Goal: Use online tool/utility: Utilize a website feature to perform a specific function

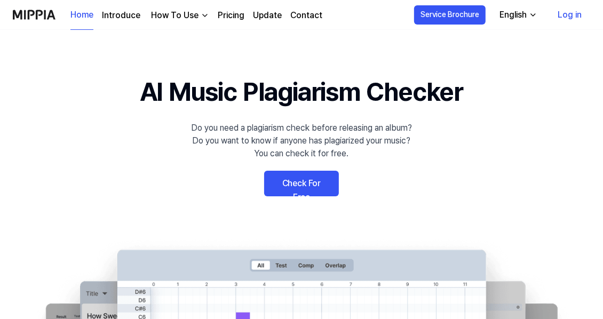
click at [299, 180] on link "Check For Free" at bounding box center [301, 184] width 75 height 26
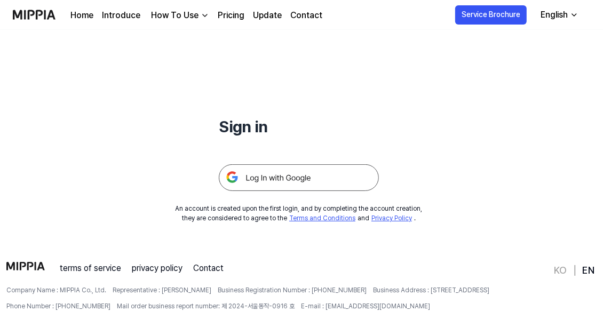
scroll to position [71, 0]
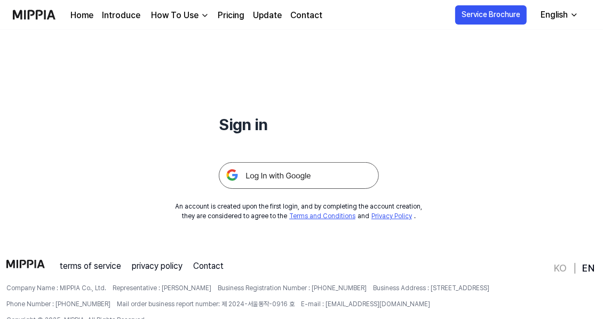
click at [233, 19] on link "Pricing" at bounding box center [231, 15] width 27 height 13
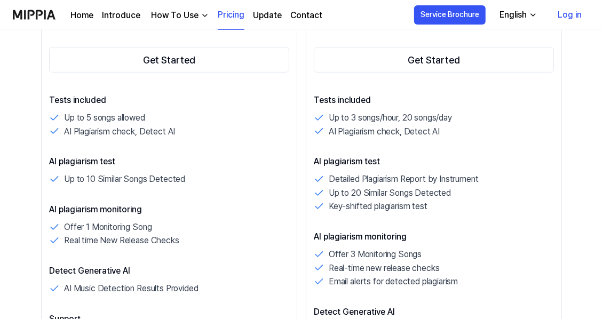
scroll to position [249, 0]
click at [179, 18] on div "How To Use" at bounding box center [175, 15] width 52 height 13
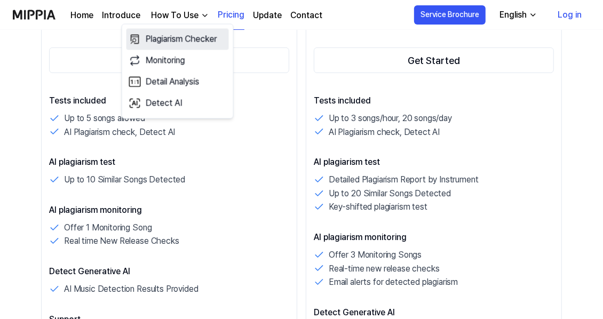
click at [186, 36] on link "Plagiarism Checker" at bounding box center [177, 38] width 102 height 21
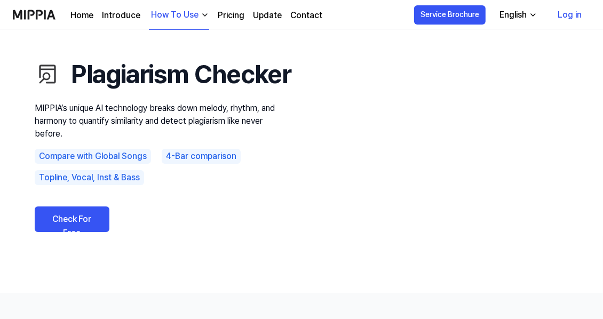
scroll to position [35, 0]
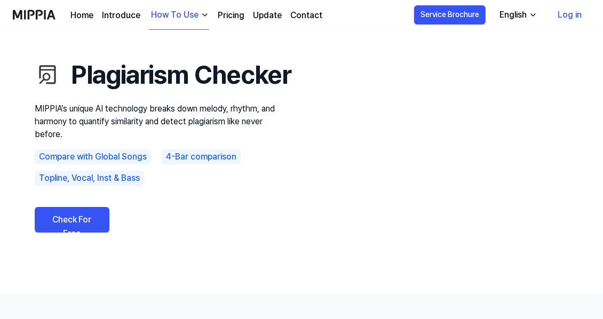
click at [78, 233] on link "Check For Free" at bounding box center [72, 220] width 75 height 26
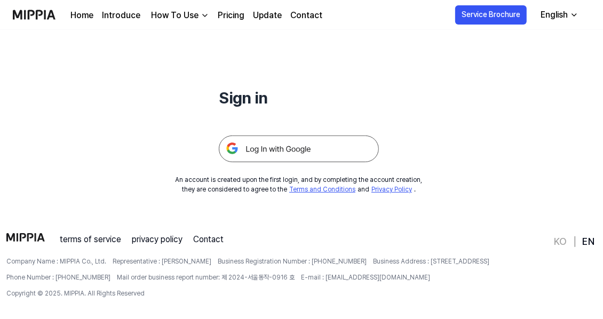
scroll to position [102, 0]
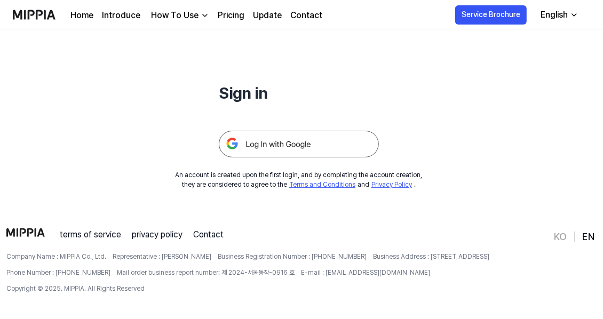
click at [286, 148] on img at bounding box center [299, 144] width 160 height 27
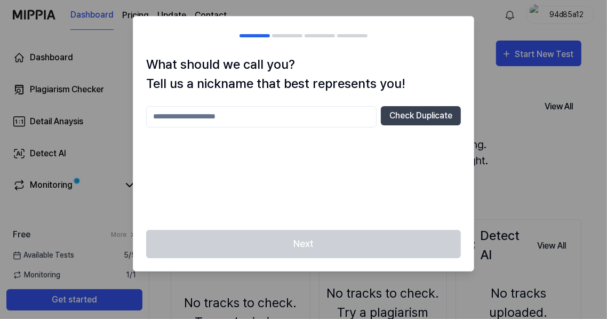
click at [335, 120] on input "text" at bounding box center [261, 116] width 230 height 21
type input "*"
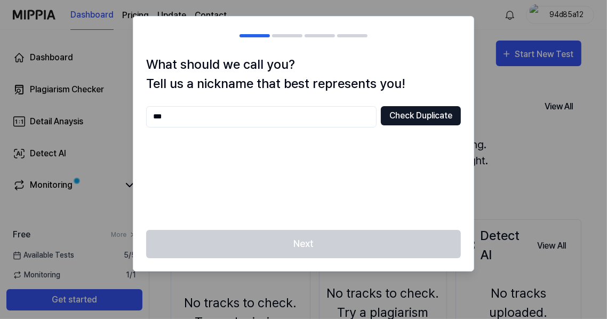
type input "***"
click at [443, 111] on button "Check Duplicate" at bounding box center [421, 115] width 80 height 19
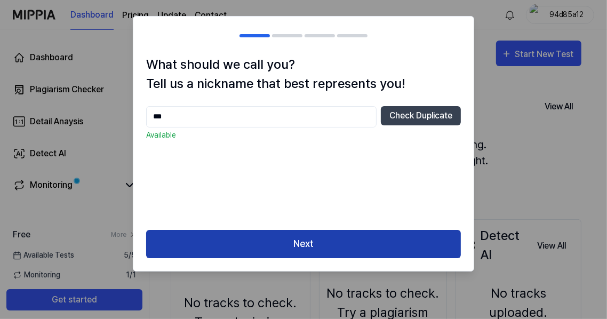
click at [311, 240] on button "Next" at bounding box center [303, 244] width 315 height 28
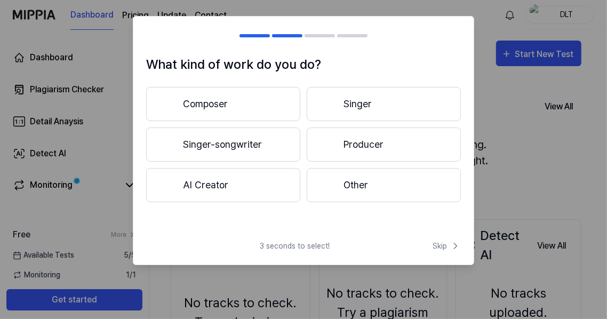
click at [230, 109] on button "Composer" at bounding box center [223, 104] width 154 height 34
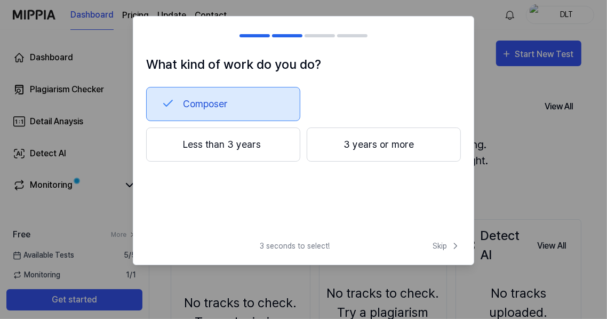
click at [229, 139] on button "Less than 3 years" at bounding box center [223, 145] width 154 height 34
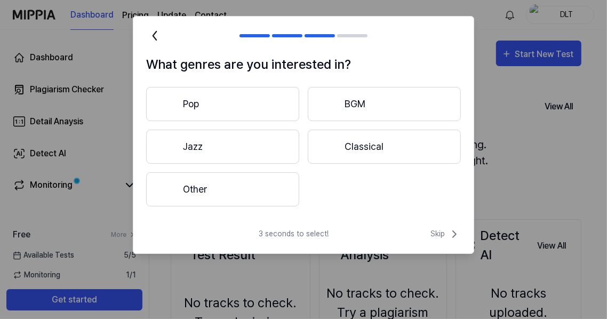
click at [216, 112] on button "Pop" at bounding box center [222, 104] width 153 height 34
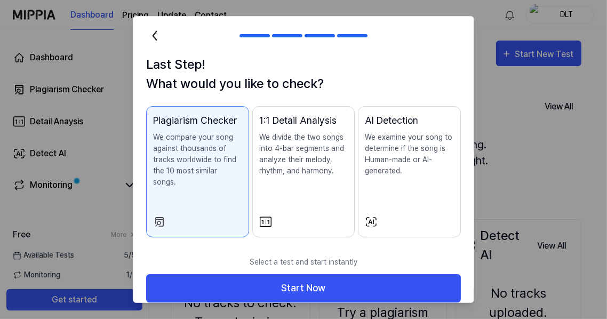
click at [288, 172] on p "We divide the two songs into 4-bar segments and analyze their melody, rhythm, a…" at bounding box center [303, 154] width 89 height 45
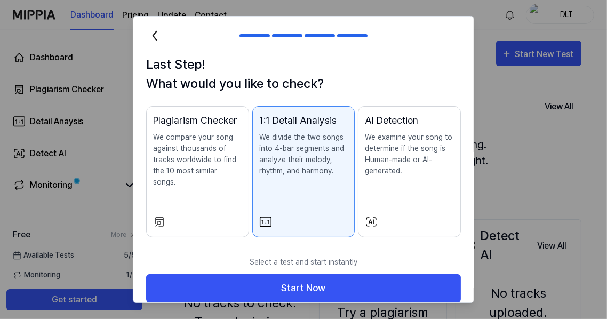
click at [210, 154] on p "We compare your song against thousands of tracks worldwide to find the 10 most …" at bounding box center [197, 160] width 89 height 56
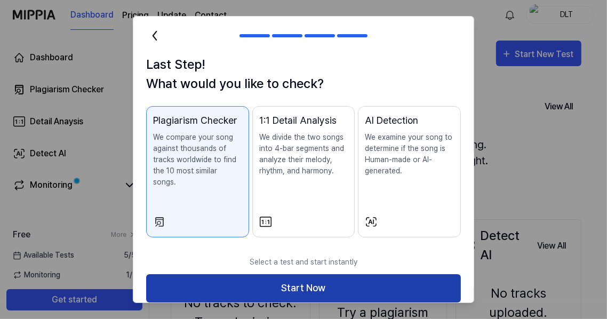
click at [305, 274] on button "Start Now" at bounding box center [303, 288] width 315 height 28
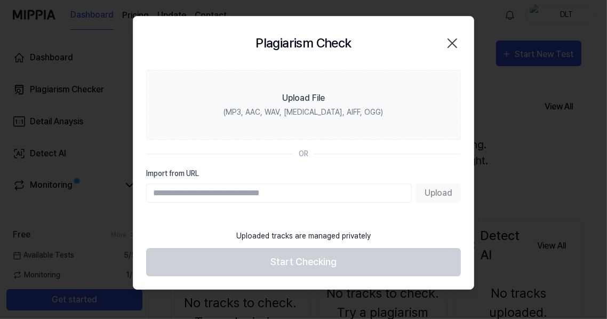
click at [245, 196] on input "Import from URL" at bounding box center [279, 193] width 266 height 19
paste input "**********"
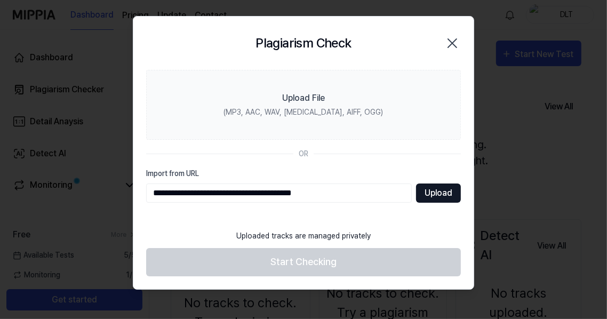
type input "**********"
click at [444, 191] on button "Upload" at bounding box center [438, 193] width 45 height 19
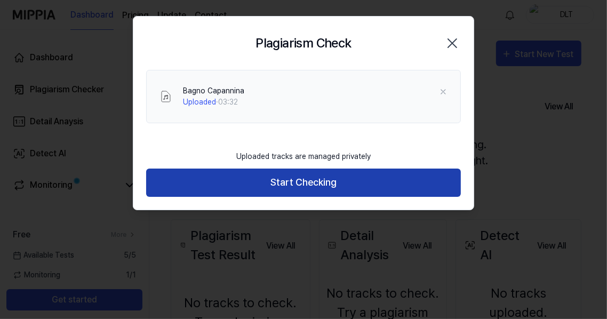
click at [314, 185] on button "Start Checking" at bounding box center [303, 183] width 315 height 28
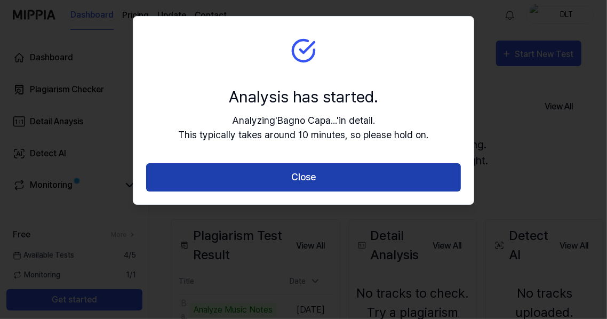
click at [330, 181] on button "Close" at bounding box center [303, 177] width 315 height 28
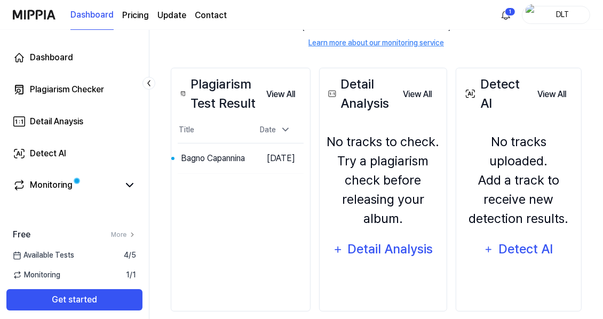
scroll to position [165, 0]
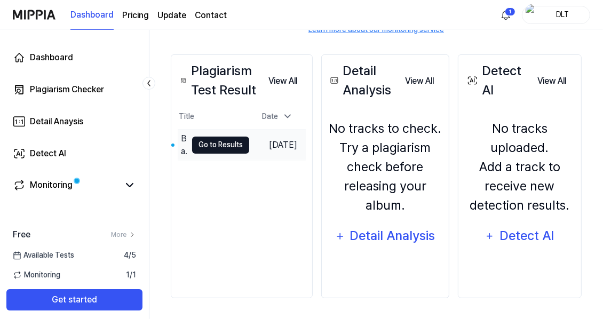
drag, startPoint x: 210, startPoint y: 146, endPoint x: 200, endPoint y: 142, distance: 11.3
click at [200, 142] on button "Go to Results" at bounding box center [220, 145] width 57 height 17
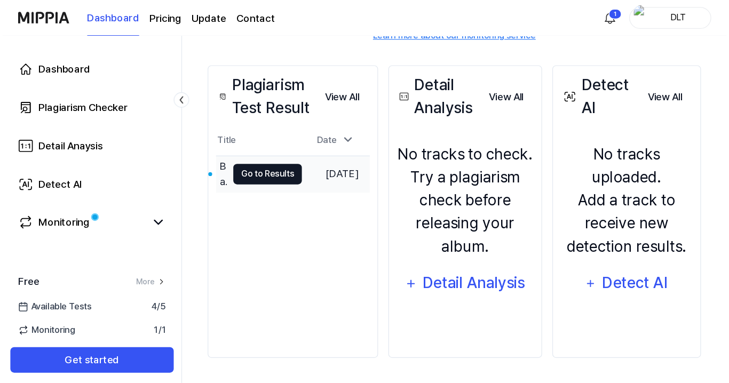
scroll to position [0, 0]
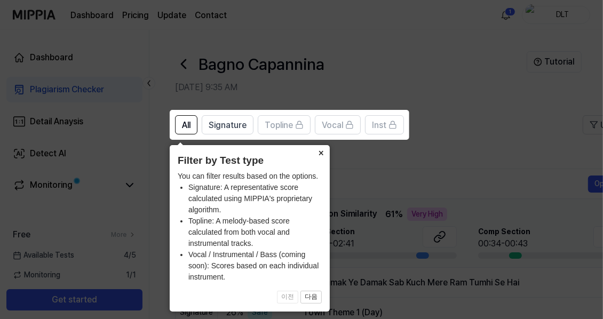
click at [320, 158] on button "×" at bounding box center [321, 152] width 17 height 15
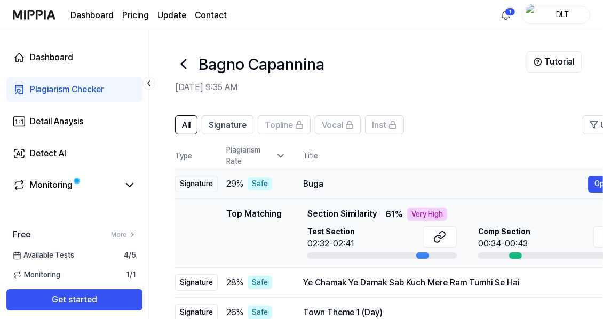
click at [314, 185] on div "Buga" at bounding box center [445, 184] width 285 height 13
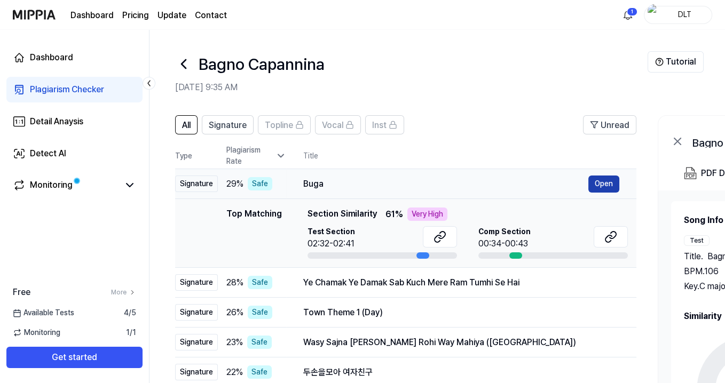
click at [602, 186] on button "Open" at bounding box center [603, 184] width 31 height 17
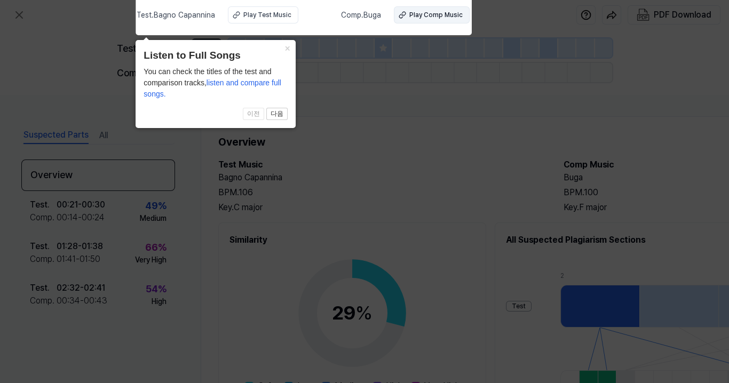
click at [433, 17] on div "Play Comp Music" at bounding box center [435, 15] width 53 height 10
click at [238, 84] on span "listen and compare full songs." at bounding box center [213, 88] width 138 height 20
click at [257, 115] on span "이전 다음" at bounding box center [216, 114] width 144 height 13
click at [284, 115] on button "다음" at bounding box center [276, 114] width 21 height 13
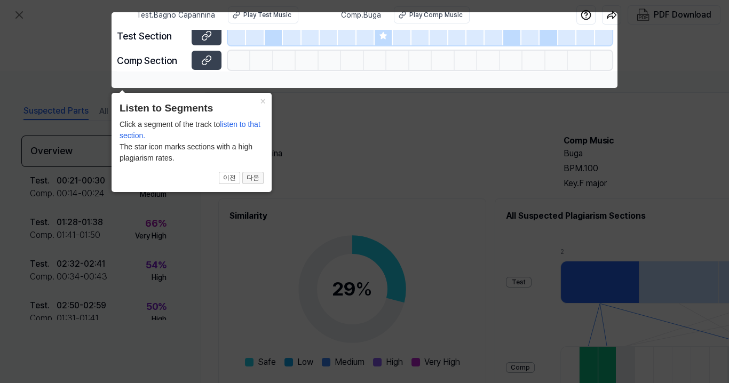
click at [254, 184] on button "다음" at bounding box center [252, 178] width 21 height 13
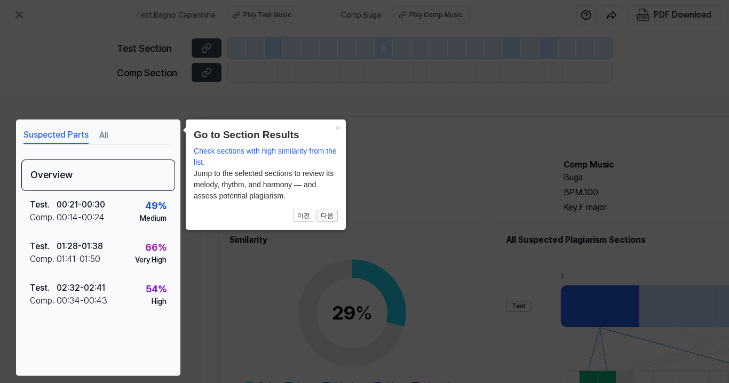
click at [325, 216] on button "다음" at bounding box center [326, 216] width 21 height 13
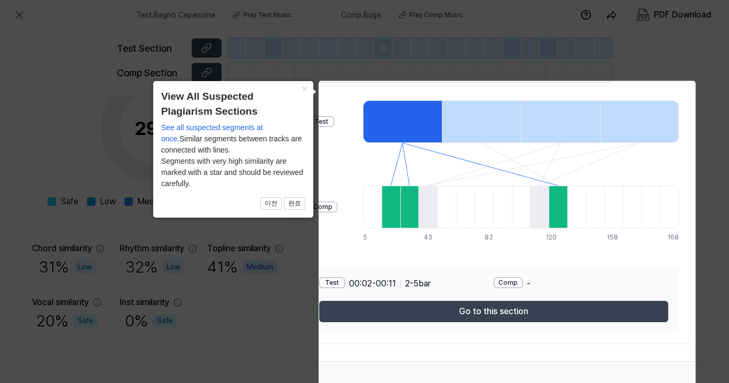
scroll to position [188, 197]
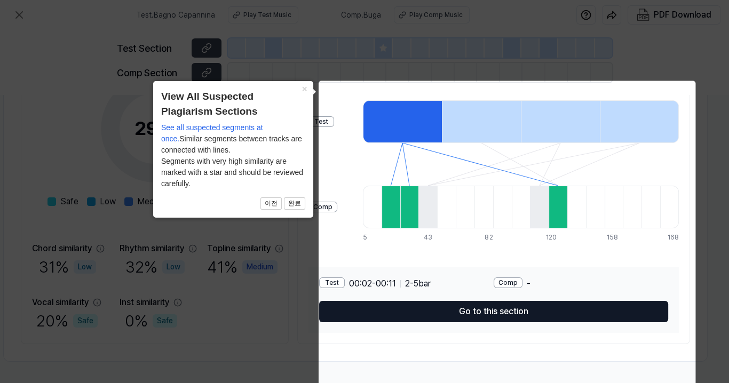
click at [473, 306] on button "Go to this section" at bounding box center [493, 311] width 349 height 21
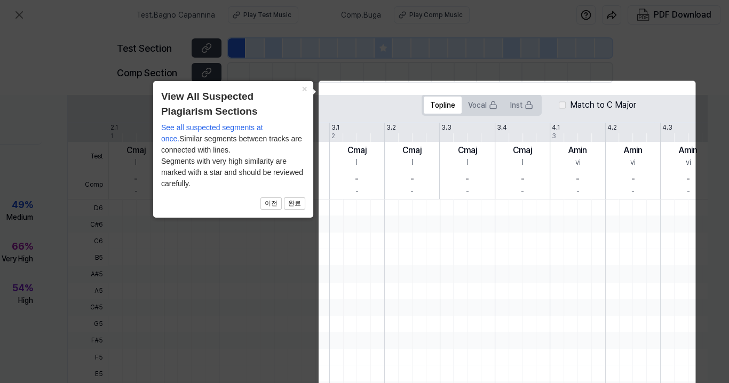
scroll to position [188, 138]
click at [300, 204] on button "완료" at bounding box center [294, 203] width 21 height 13
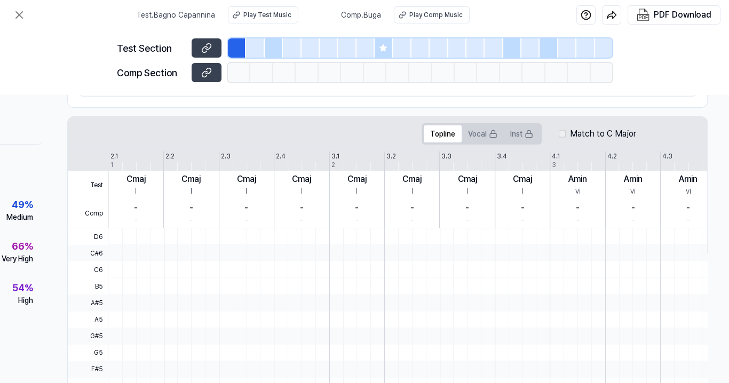
scroll to position [0, 138]
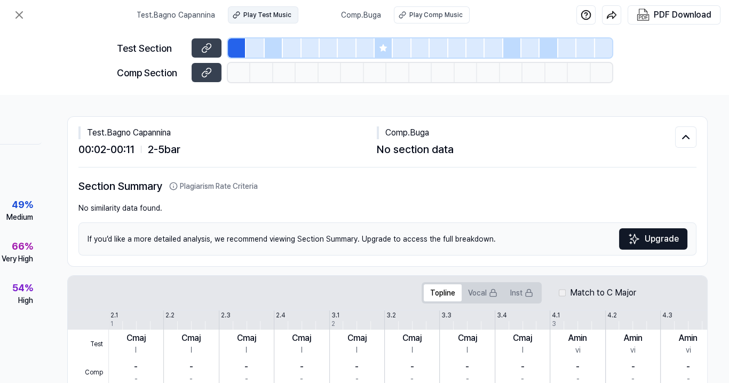
click at [277, 11] on div "Play Test Music" at bounding box center [267, 15] width 48 height 10
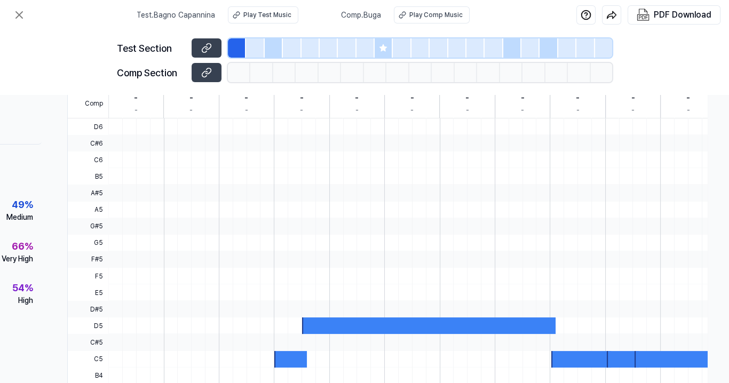
scroll to position [327, 138]
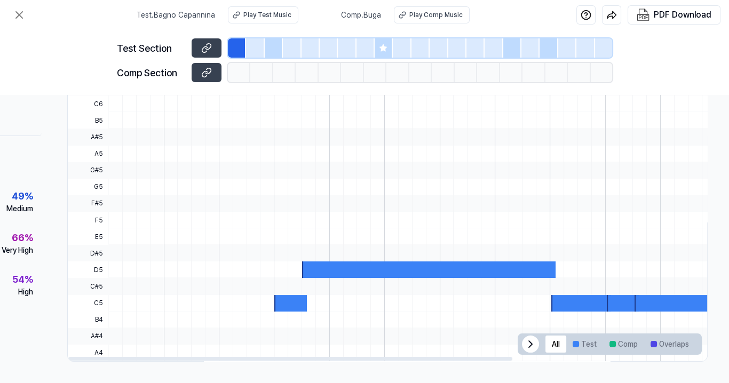
click at [426, 261] on div at bounding box center [428, 269] width 253 height 17
click at [413, 261] on div at bounding box center [428, 269] width 253 height 17
click at [412, 261] on div at bounding box center [428, 269] width 253 height 17
click at [19, 20] on icon at bounding box center [19, 15] width 13 height 13
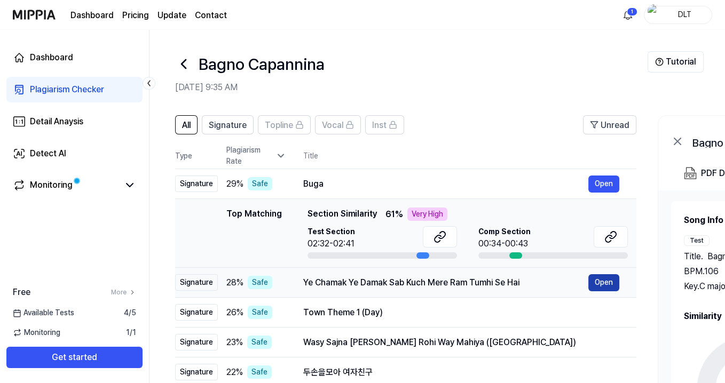
click at [599, 290] on button "Open" at bounding box center [603, 282] width 31 height 17
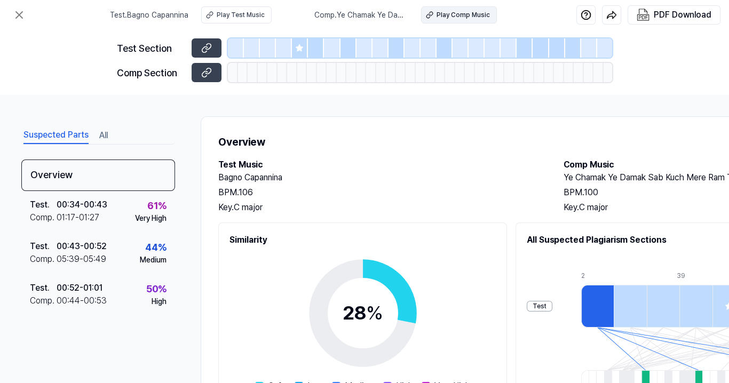
click at [477, 14] on div "Play Comp Music" at bounding box center [462, 15] width 53 height 10
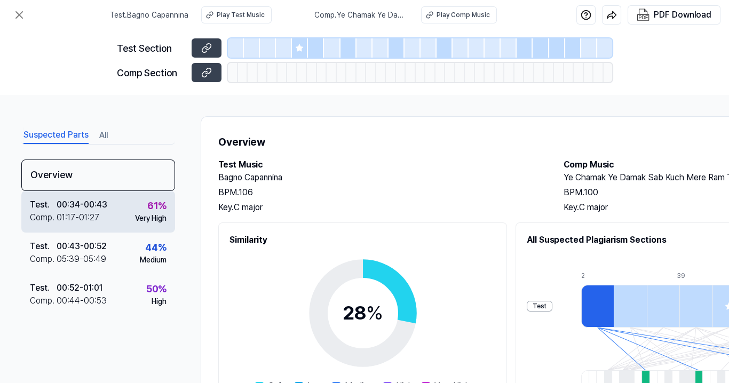
click at [101, 209] on div "00:34 - 00:43" at bounding box center [82, 204] width 51 height 13
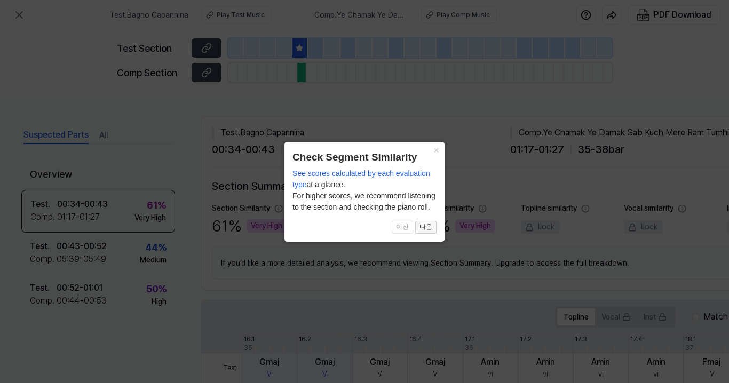
click at [428, 228] on button "다음" at bounding box center [425, 227] width 21 height 13
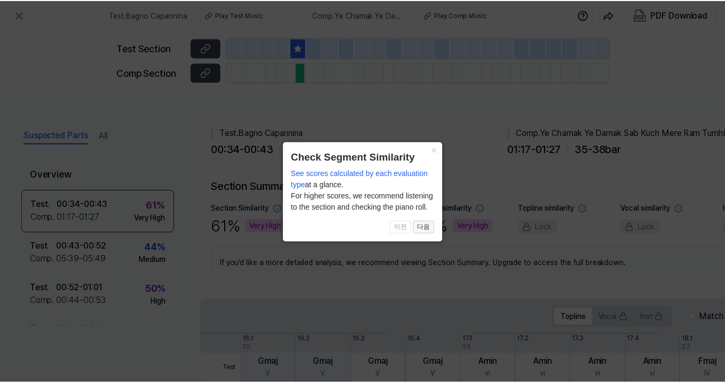
scroll to position [203, 138]
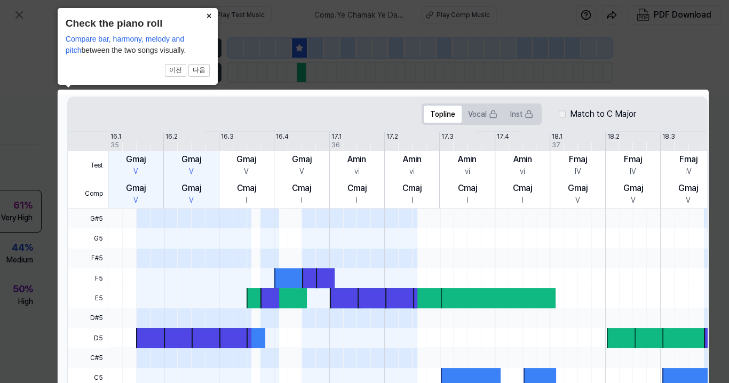
click at [208, 19] on button "×" at bounding box center [209, 15] width 17 height 15
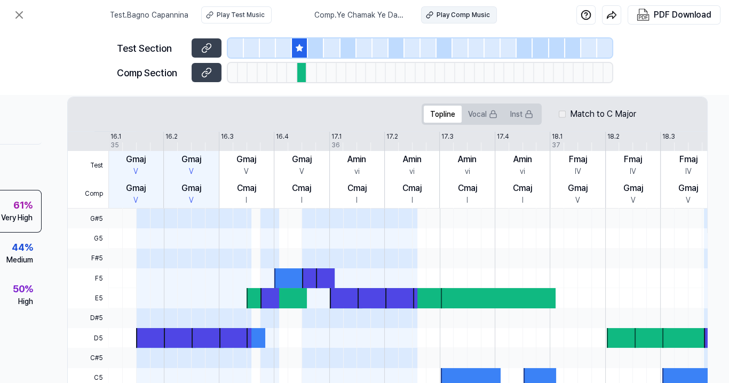
click at [453, 12] on div "Play Comp Music" at bounding box center [462, 15] width 53 height 10
click at [18, 18] on icon at bounding box center [19, 15] width 13 height 13
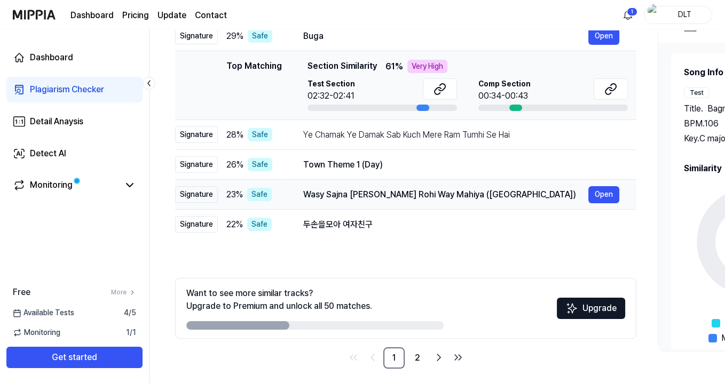
scroll to position [154, 0]
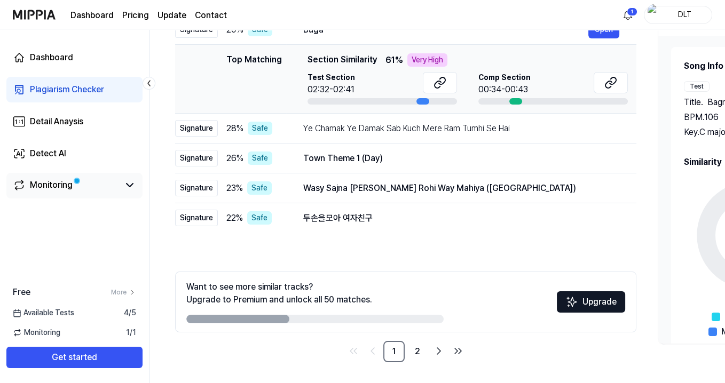
click at [60, 186] on div "Monitoring" at bounding box center [51, 185] width 43 height 13
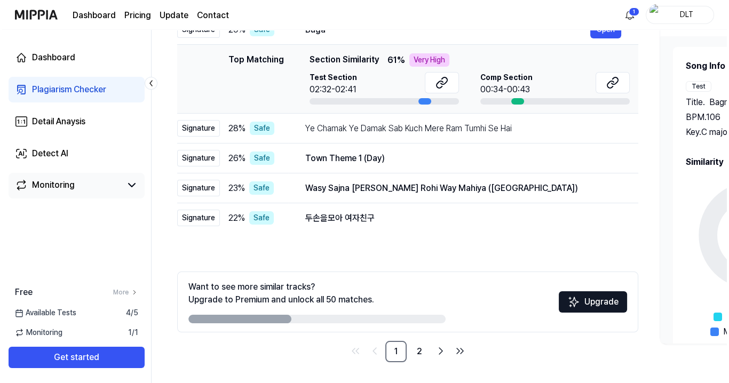
scroll to position [0, 0]
